Goal: Find specific page/section: Find specific page/section

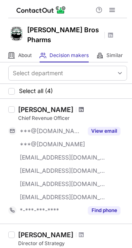
click at [79, 106] on span at bounding box center [81, 109] width 5 height 7
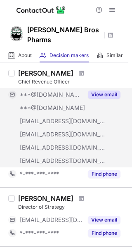
scroll to position [83, 0]
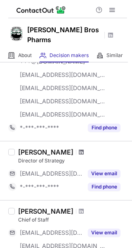
click at [79, 149] on span at bounding box center [81, 152] width 5 height 7
